Goal: Book appointment/travel/reservation

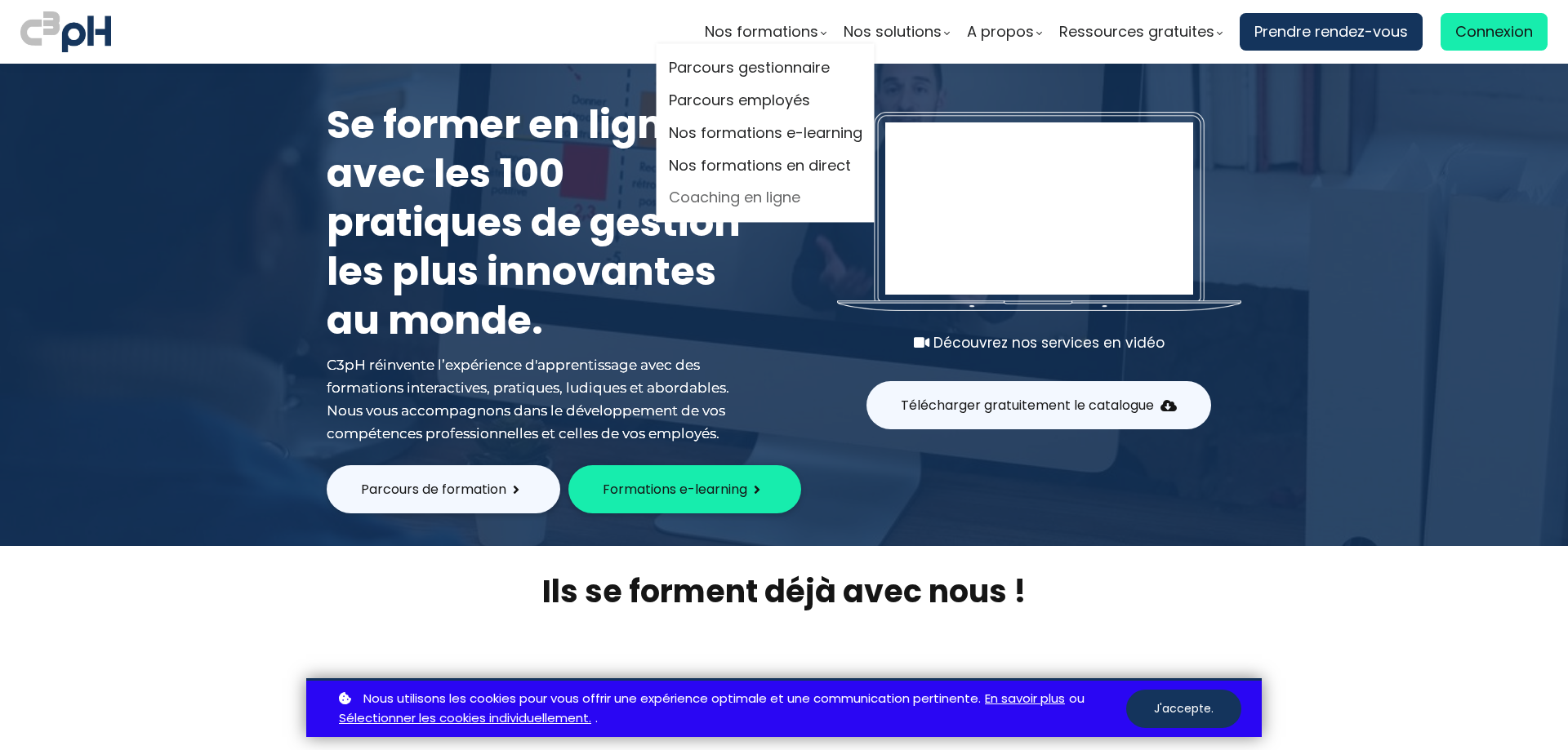
click at [773, 198] on link "Coaching en ligne" at bounding box center [765, 198] width 193 height 25
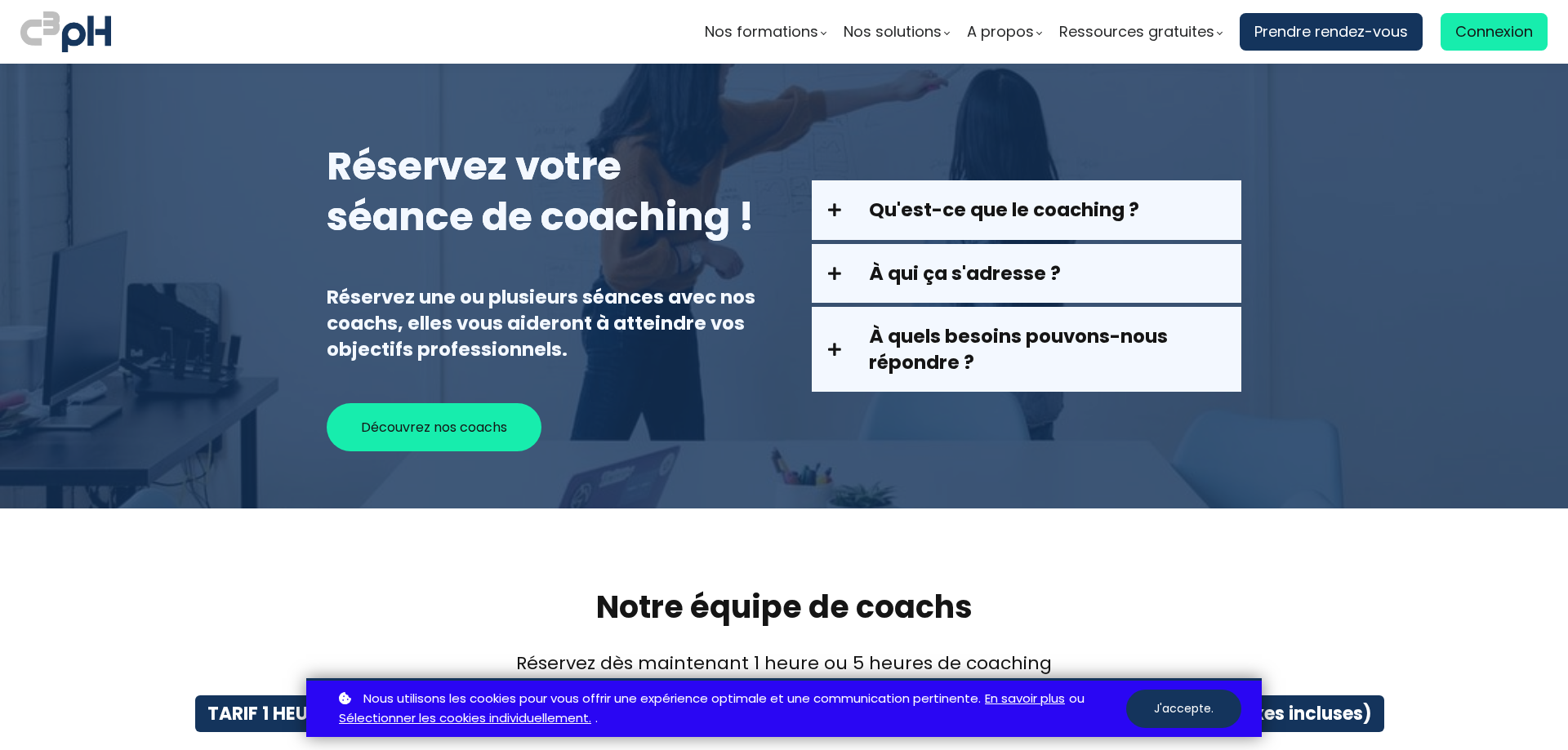
click at [832, 214] on span at bounding box center [849, 210] width 41 height 15
click at [835, 210] on span at bounding box center [849, 210] width 41 height 15
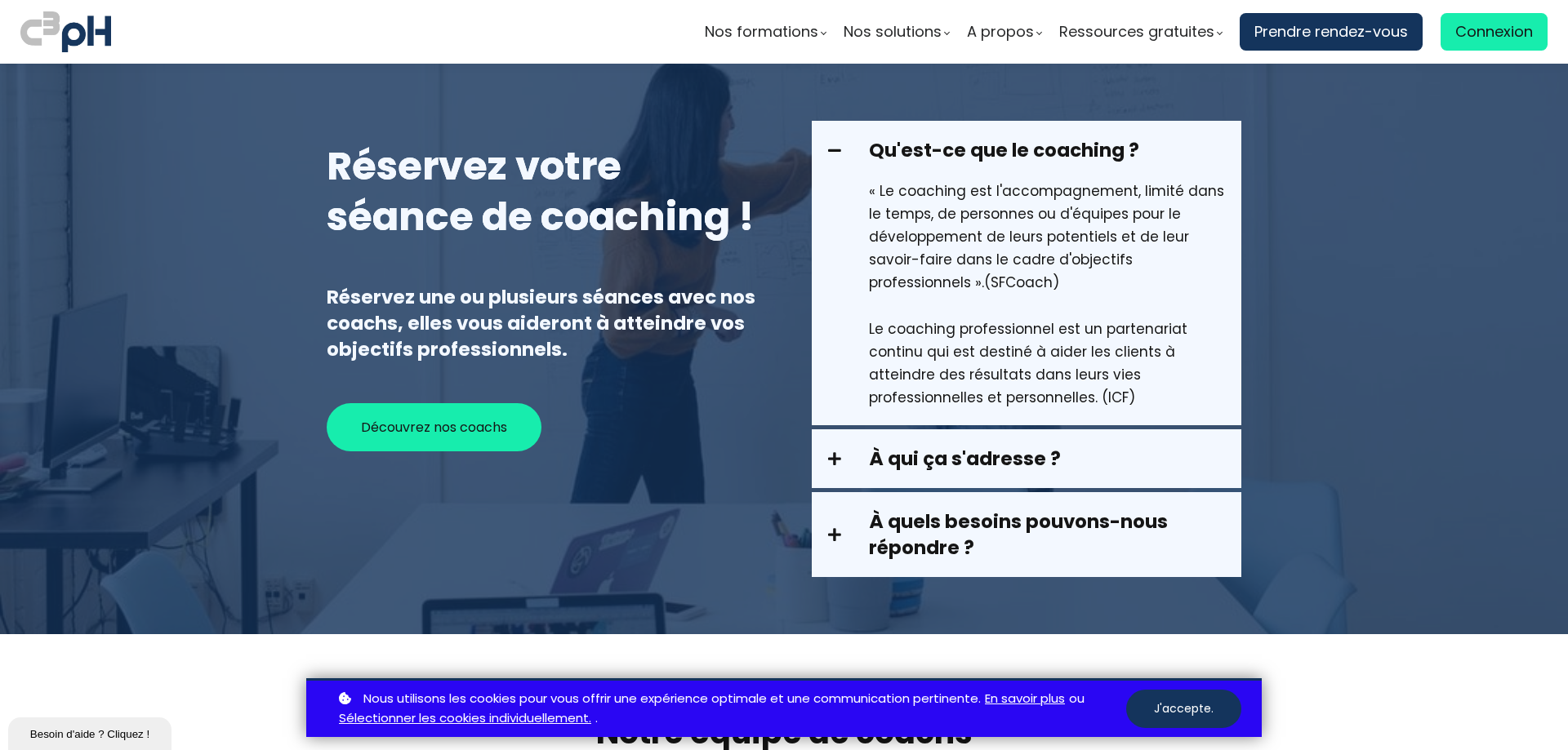
click at [836, 151] on span at bounding box center [849, 150] width 41 height 15
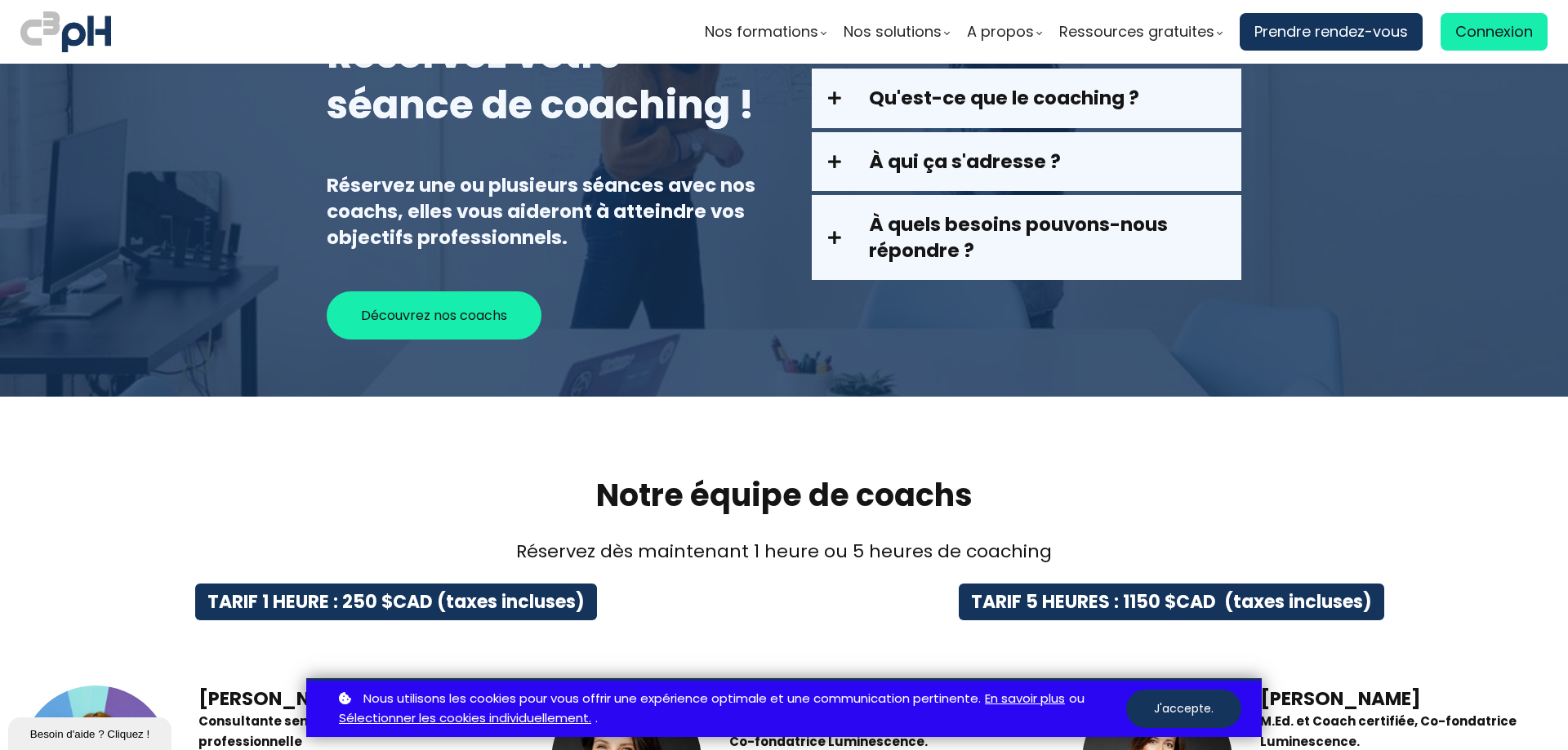
scroll to position [327, 0]
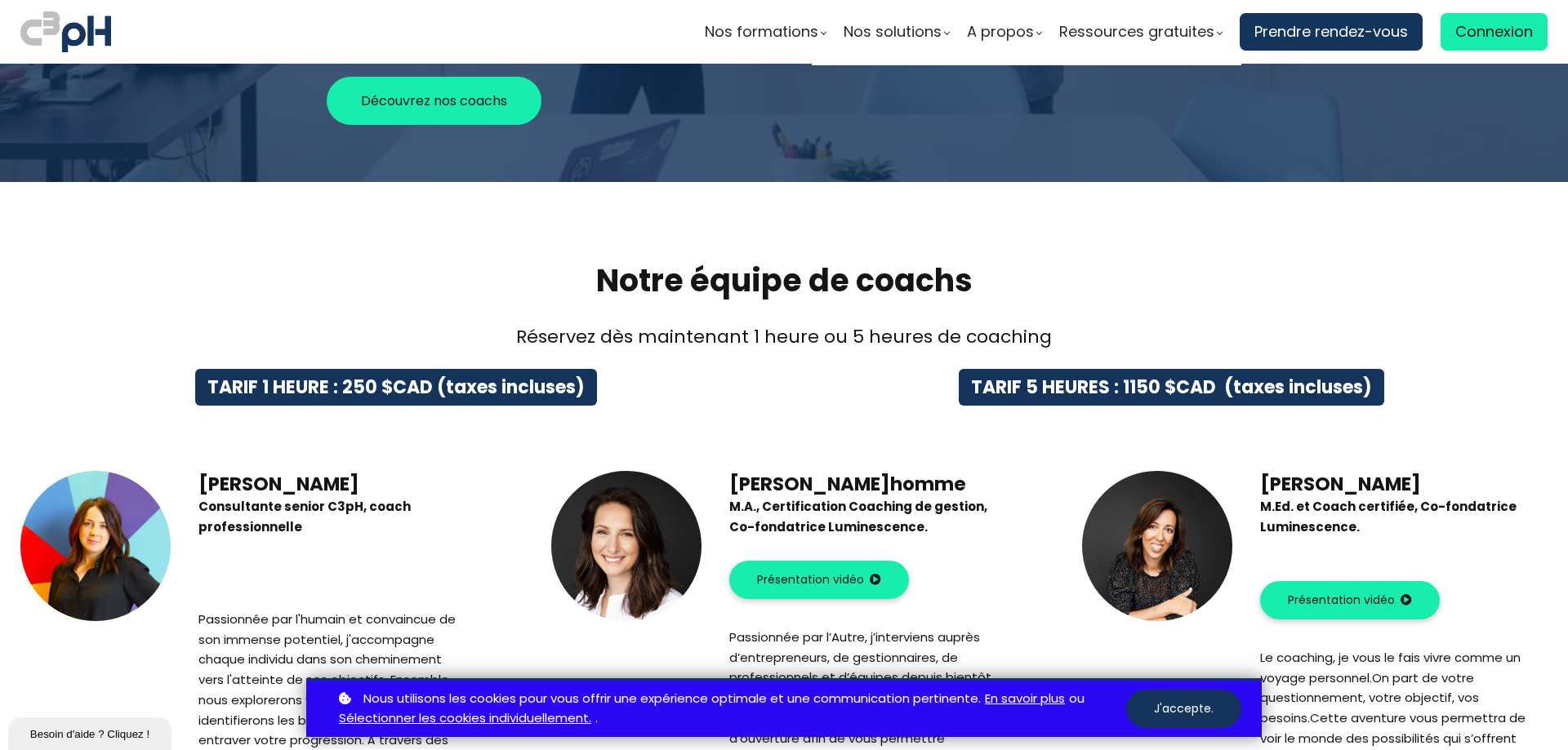
click at [1190, 711] on button "J'accepte." at bounding box center [1184, 708] width 116 height 38
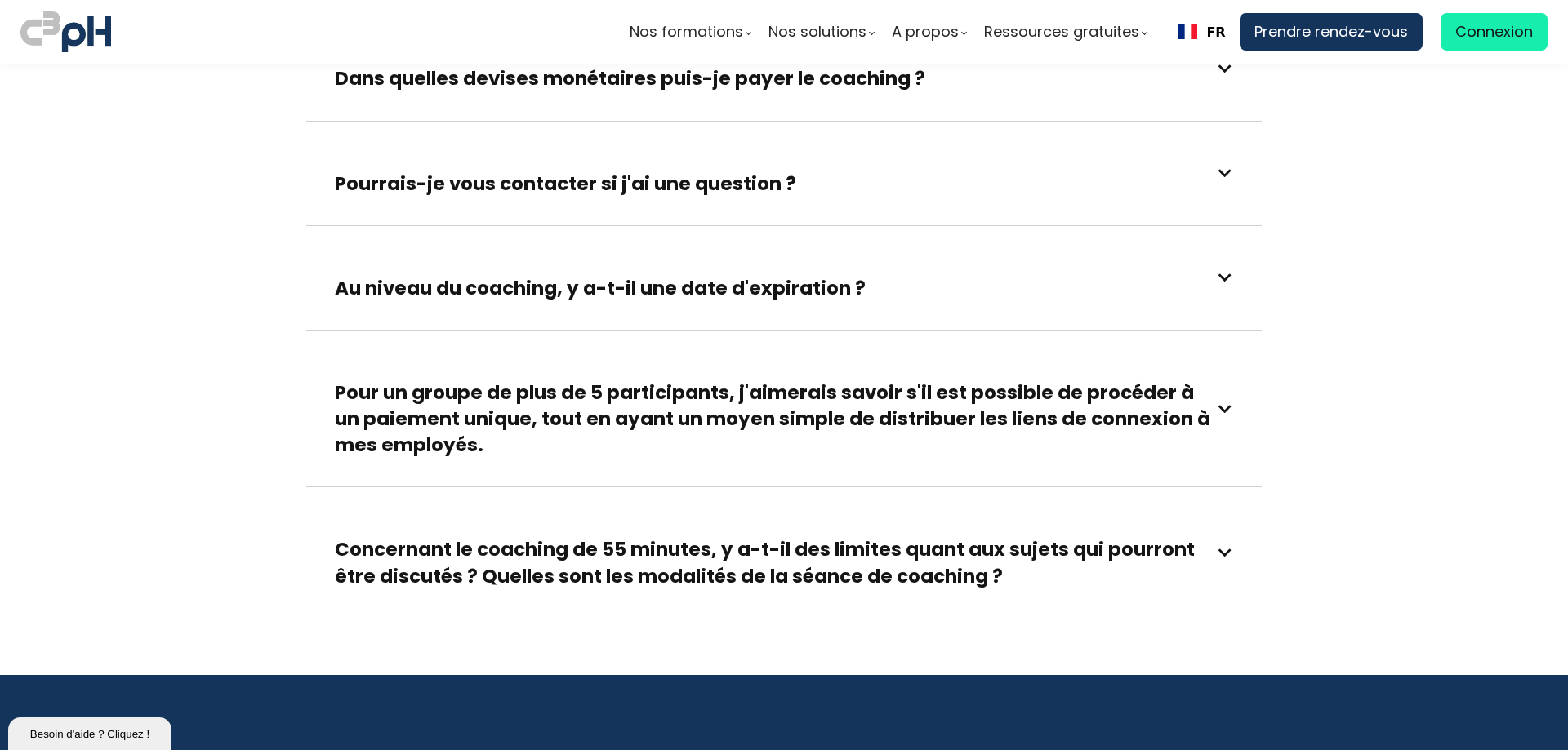
scroll to position [3193, 0]
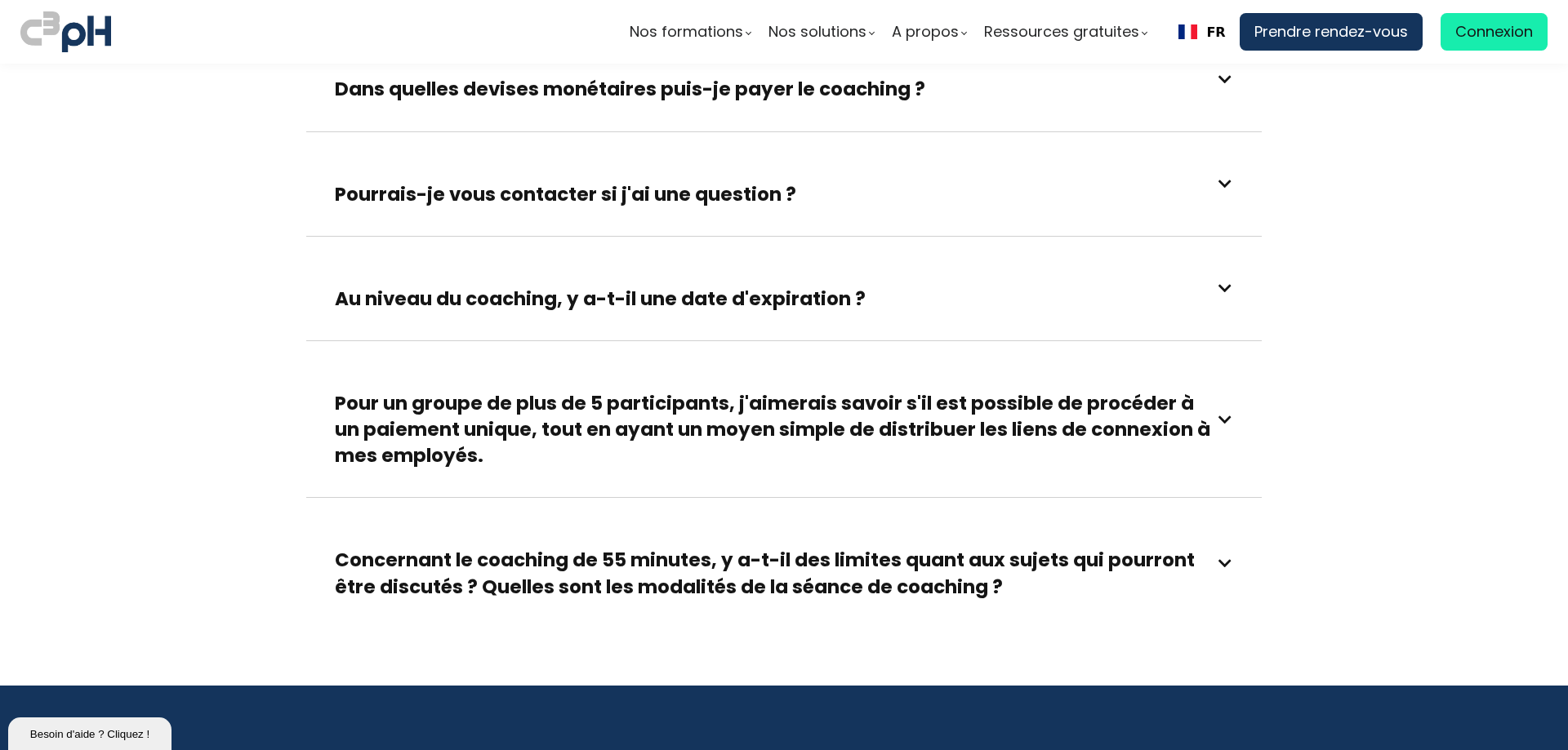
click at [1203, 265] on div "Au niveau du coaching, y a-t-il une date d'expiration ?" at bounding box center [784, 288] width 898 height 47
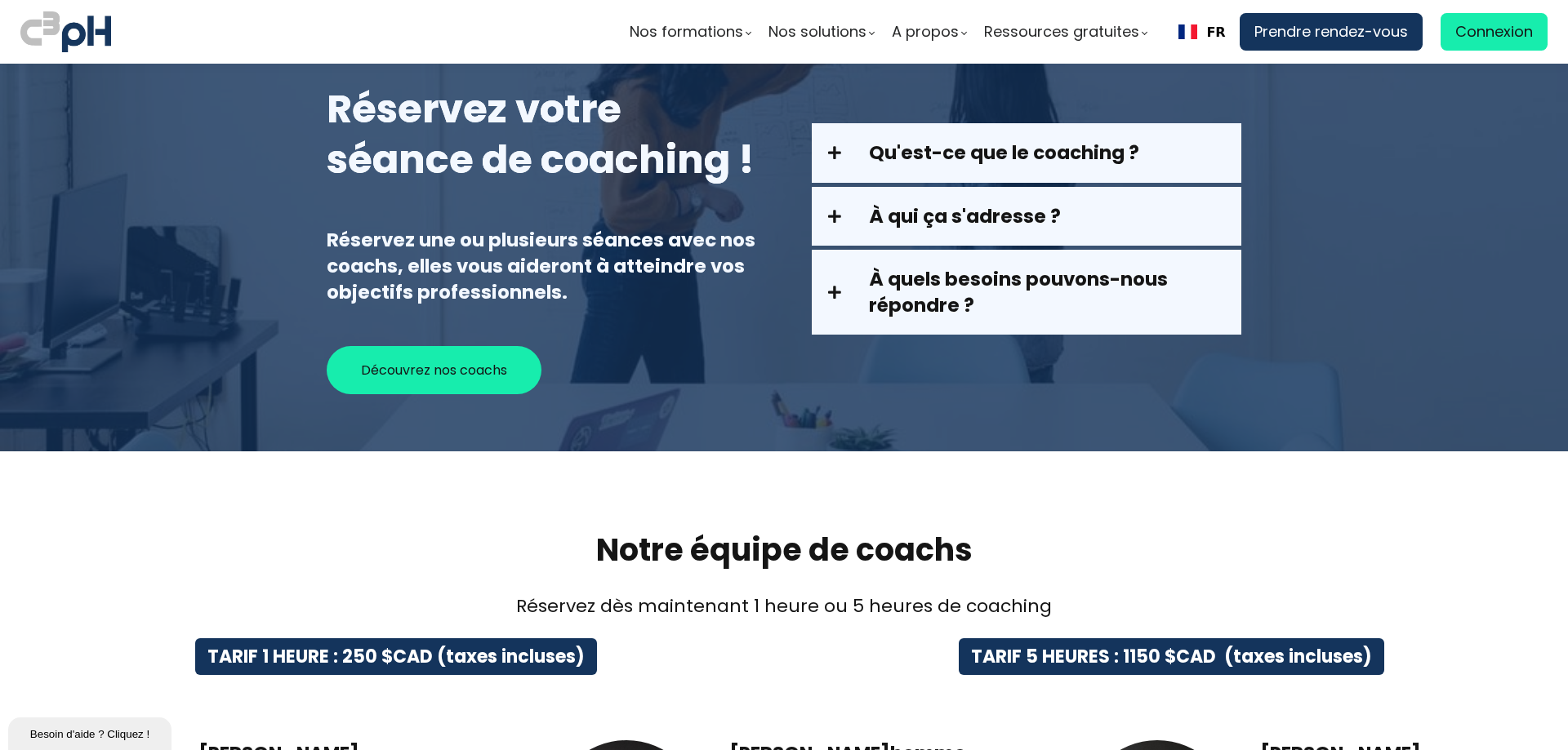
scroll to position [0, 0]
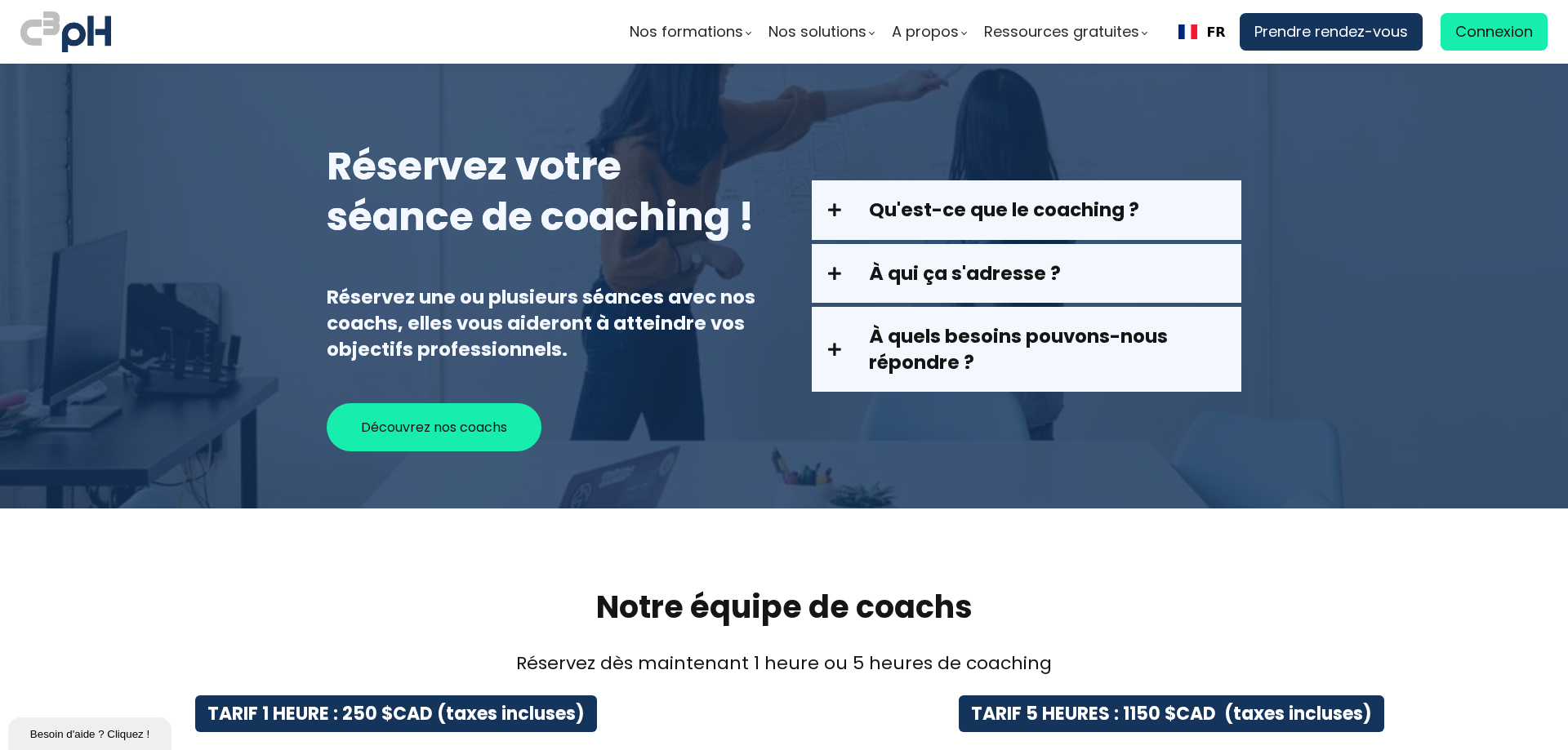
click at [100, 37] on img at bounding box center [66, 32] width 91 height 47
